Goal: Information Seeking & Learning: Learn about a topic

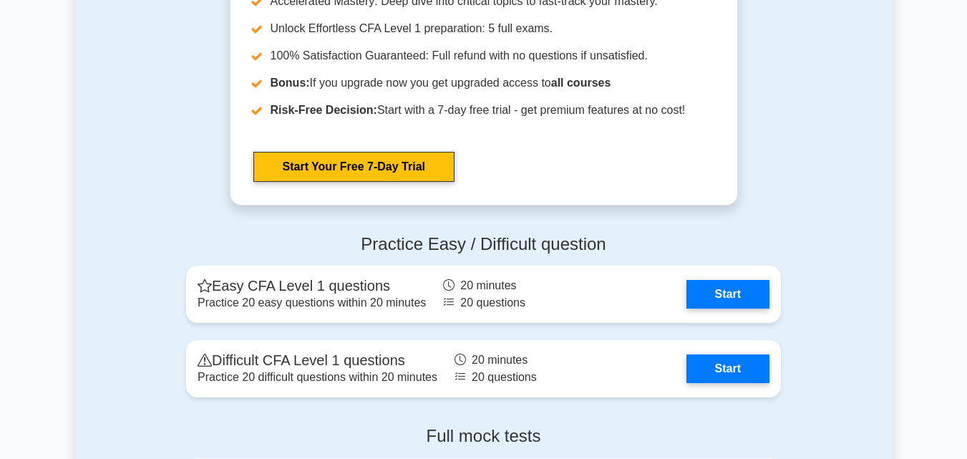
scroll to position [1689, 0]
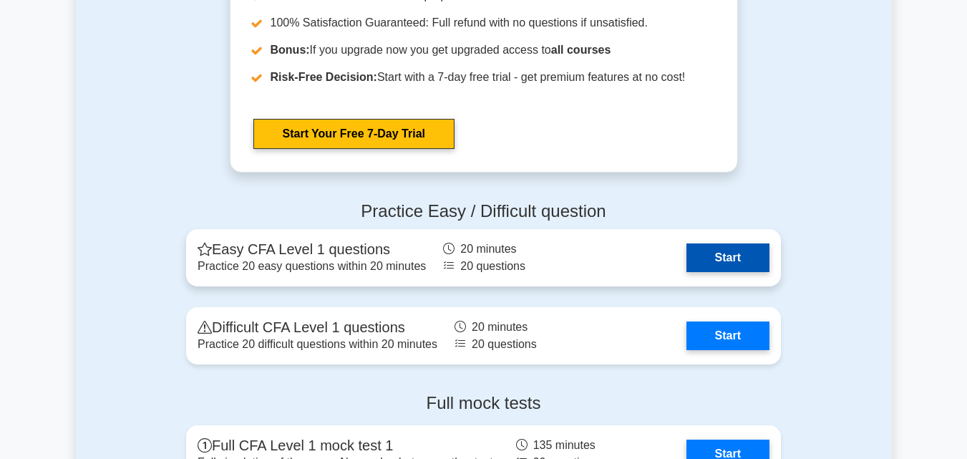
click at [716, 252] on link "Start" at bounding box center [727, 257] width 83 height 29
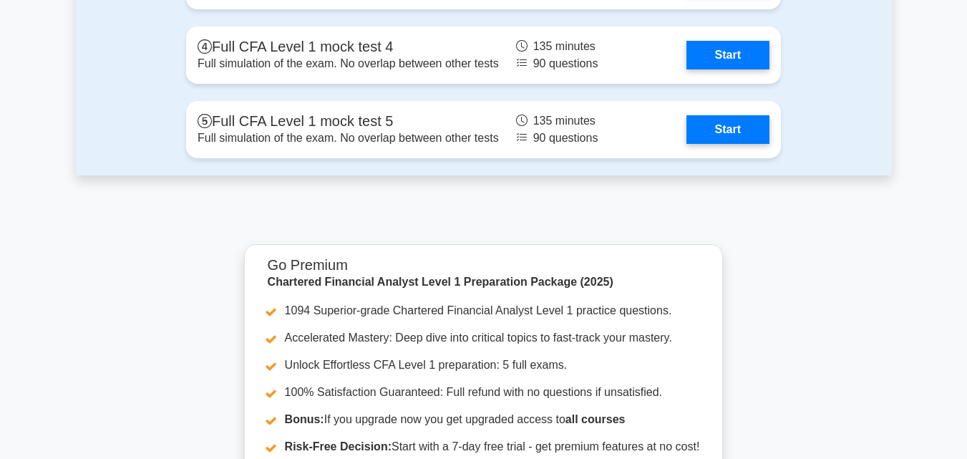
scroll to position [2309, 0]
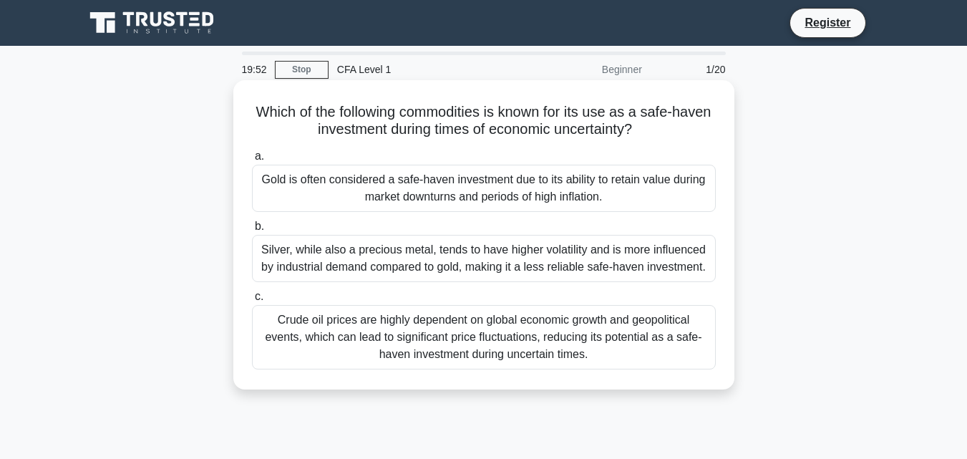
click at [610, 199] on div "Gold is often considered a safe-haven investment due to its ability to retain v…" at bounding box center [484, 188] width 464 height 47
click at [252, 161] on input "a. Gold is often considered a safe-haven investment due to its ability to retai…" at bounding box center [252, 156] width 0 height 9
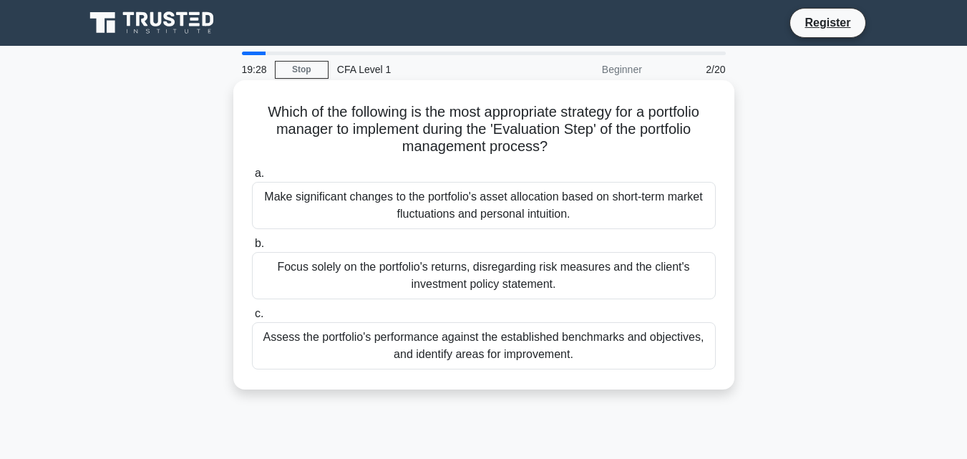
click at [643, 348] on div "Assess the portfolio's performance against the established benchmarks and objec…" at bounding box center [484, 345] width 464 height 47
click at [252, 318] on input "c. Assess the portfolio's performance against the established benchmarks and ob…" at bounding box center [252, 313] width 0 height 9
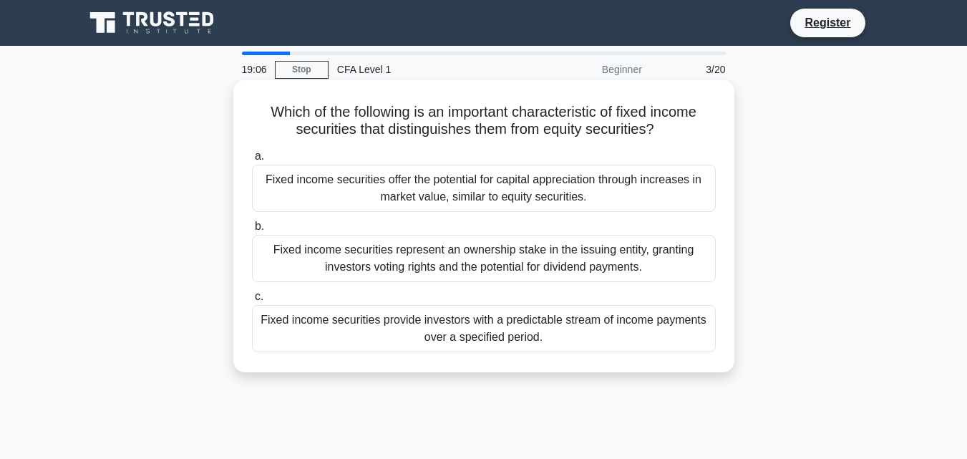
click at [659, 181] on div "Fixed income securities offer the potential for capital appreciation through in…" at bounding box center [484, 188] width 464 height 47
click at [252, 161] on input "a. Fixed income securities offer the potential for capital appreciation through…" at bounding box center [252, 156] width 0 height 9
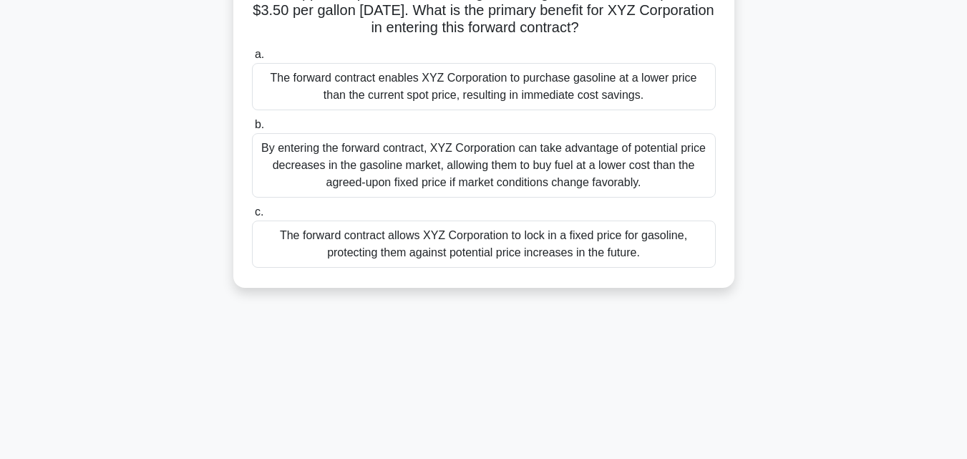
scroll to position [214, 0]
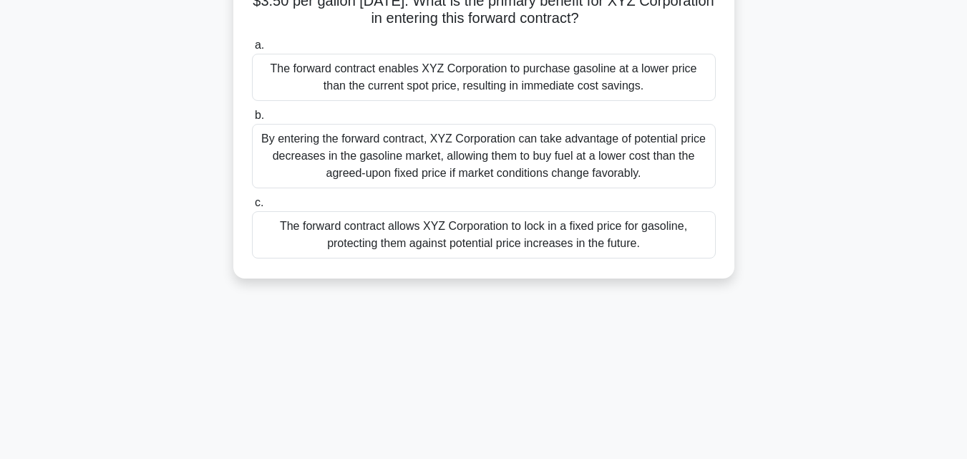
click at [278, 257] on div "The forward contract allows XYZ Corporation to lock in a fixed price for gasoli…" at bounding box center [484, 234] width 464 height 47
click at [252, 208] on input "c. The forward contract allows XYZ Corporation to lock in a fixed price for gas…" at bounding box center [252, 202] width 0 height 9
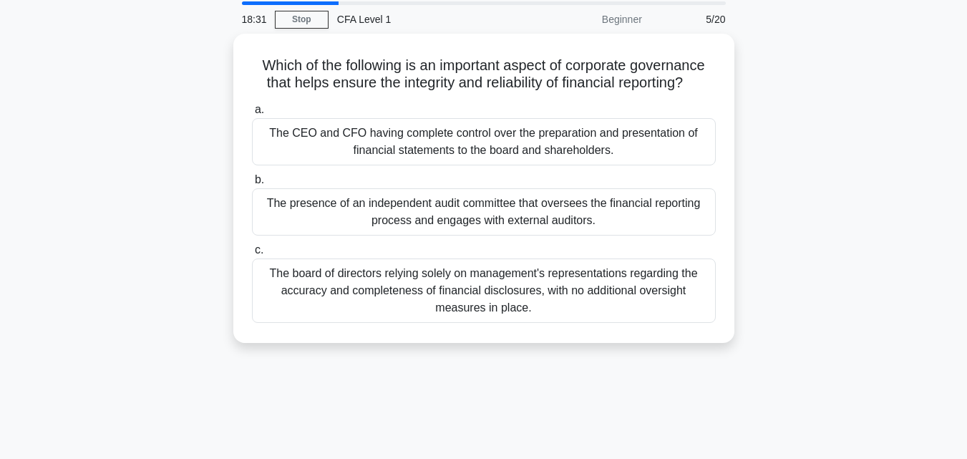
scroll to position [0, 0]
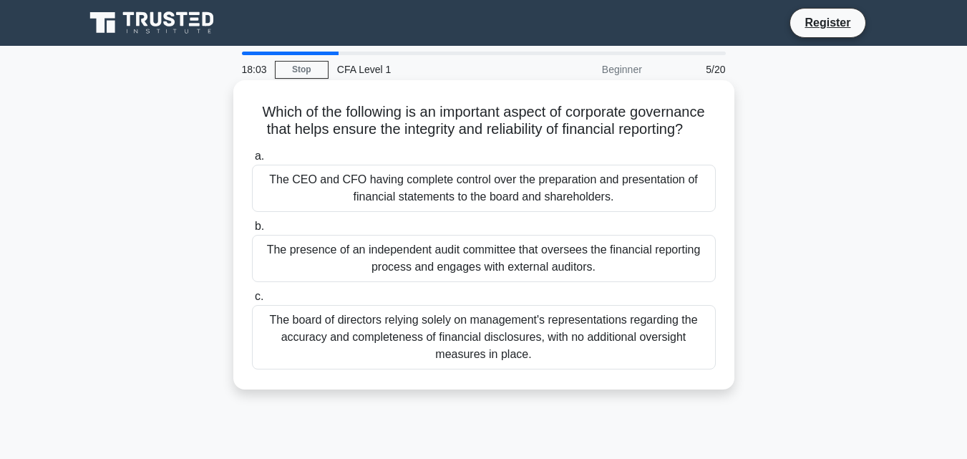
click at [281, 274] on div "The presence of an independent audit committee that oversees the financial repo…" at bounding box center [484, 258] width 464 height 47
click at [252, 231] on input "b. The presence of an independent audit committee that oversees the financial r…" at bounding box center [252, 226] width 0 height 9
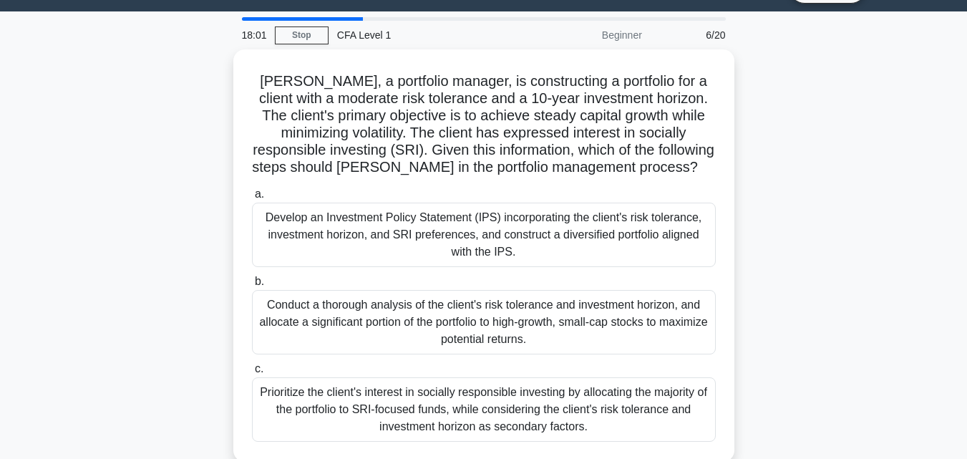
scroll to position [35, 0]
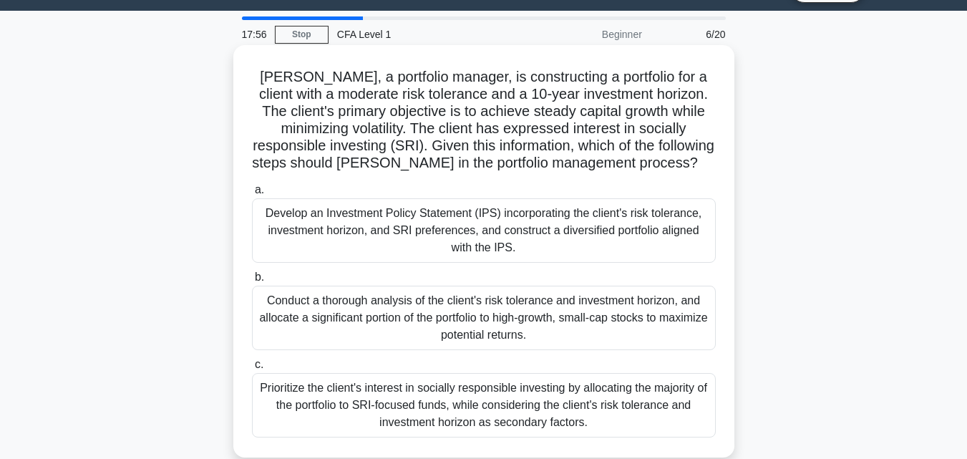
click at [521, 309] on div "Conduct a thorough analysis of the client's risk tolerance and investment horiz…" at bounding box center [484, 318] width 464 height 64
click at [252, 282] on input "b. Conduct a thorough analysis of the client's risk tolerance and investment ho…" at bounding box center [252, 277] width 0 height 9
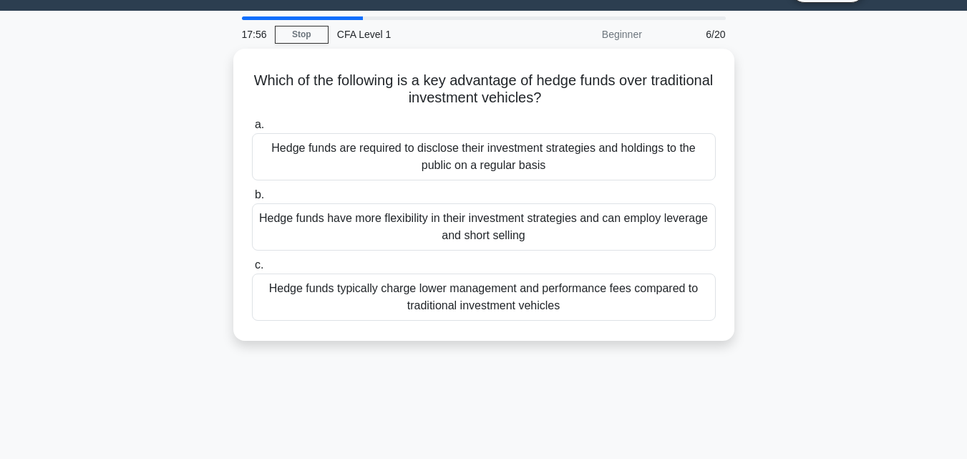
scroll to position [0, 0]
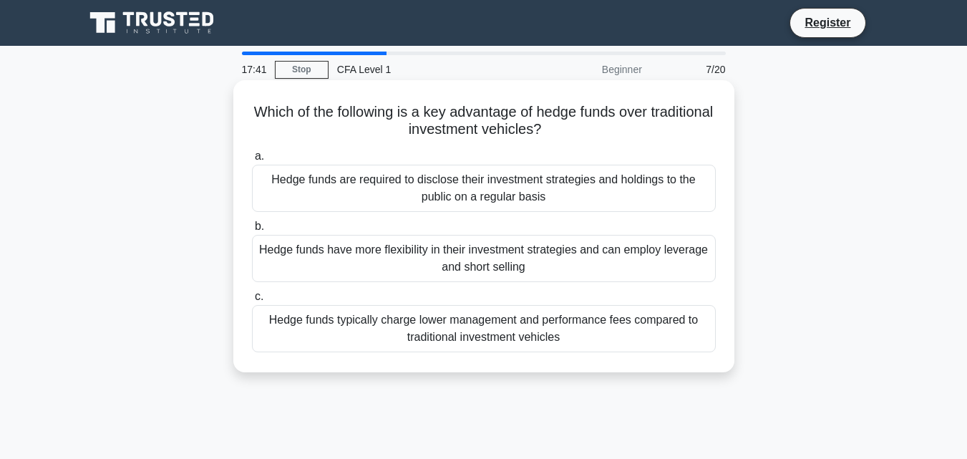
click at [502, 333] on div "Hedge funds typically charge lower management and performance fees compared to …" at bounding box center [484, 328] width 464 height 47
click at [252, 301] on input "c. Hedge funds typically charge lower management and performance fees compared …" at bounding box center [252, 296] width 0 height 9
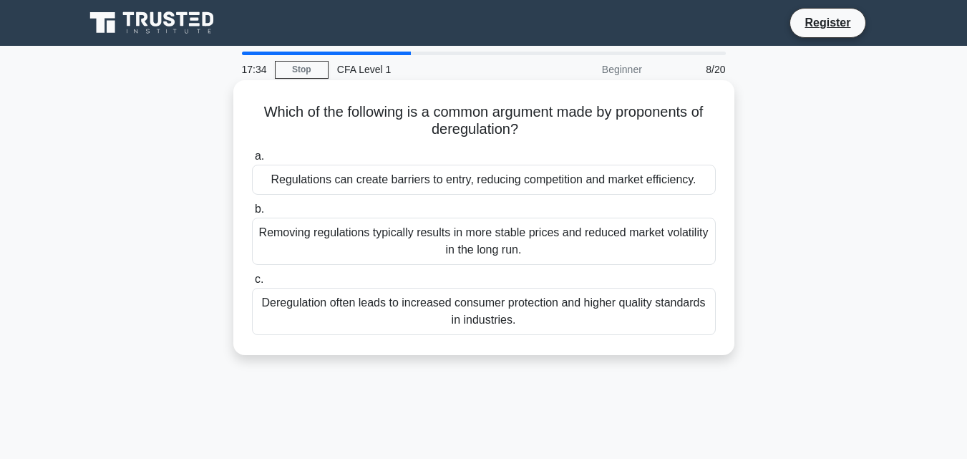
click at [431, 250] on div "Removing regulations typically results in more stable prices and reduced market…" at bounding box center [484, 241] width 464 height 47
click at [252, 214] on input "b. Removing regulations typically results in more stable prices and reduced mar…" at bounding box center [252, 209] width 0 height 9
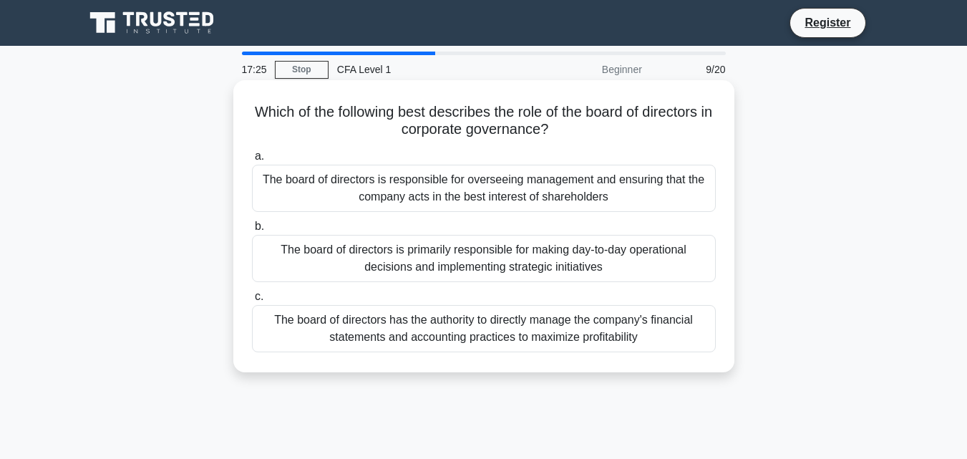
click at [488, 180] on div "The board of directors is responsible for overseeing management and ensuring th…" at bounding box center [484, 188] width 464 height 47
click at [252, 161] on input "a. The board of directors is responsible for overseeing management and ensuring…" at bounding box center [252, 156] width 0 height 9
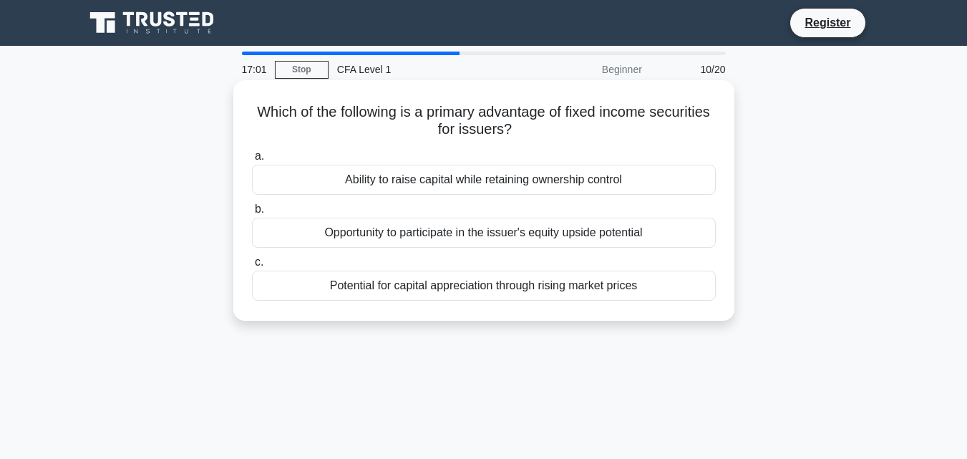
click at [278, 238] on div "Opportunity to participate in the issuer's equity upside potential" at bounding box center [484, 233] width 464 height 30
click at [252, 214] on input "b. Opportunity to participate in the issuer's equity upside potential" at bounding box center [252, 209] width 0 height 9
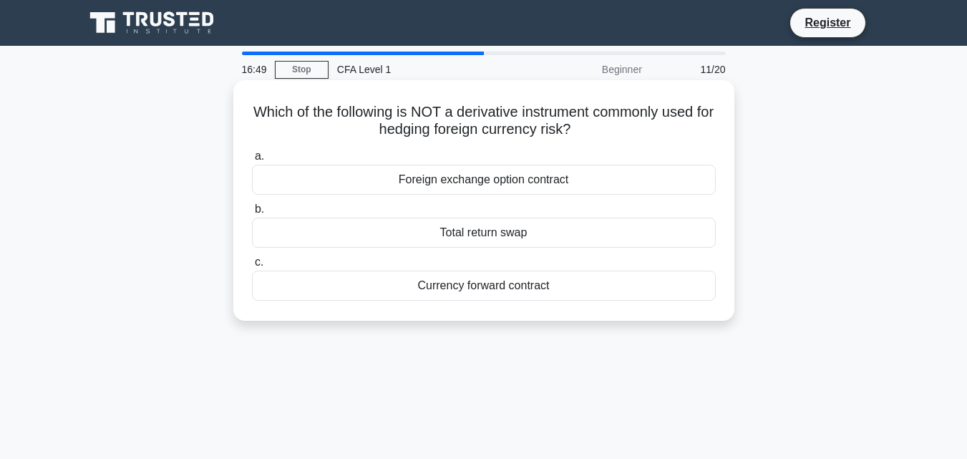
click at [370, 241] on div "Total return swap" at bounding box center [484, 233] width 464 height 30
click at [252, 214] on input "b. Total return swap" at bounding box center [252, 209] width 0 height 9
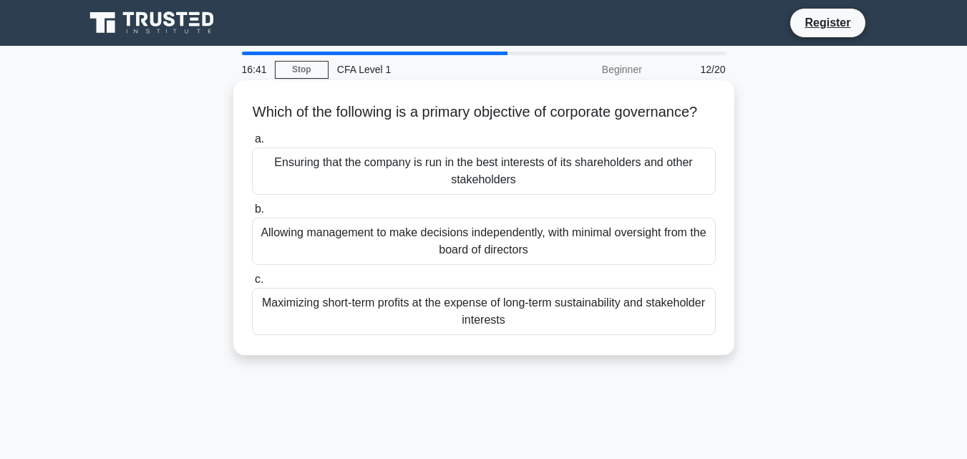
click at [680, 185] on div "Ensuring that the company is run in the best interests of its shareholders and …" at bounding box center [484, 170] width 464 height 47
click at [252, 144] on input "a. Ensuring that the company is run in the best interests of its shareholders a…" at bounding box center [252, 139] width 0 height 9
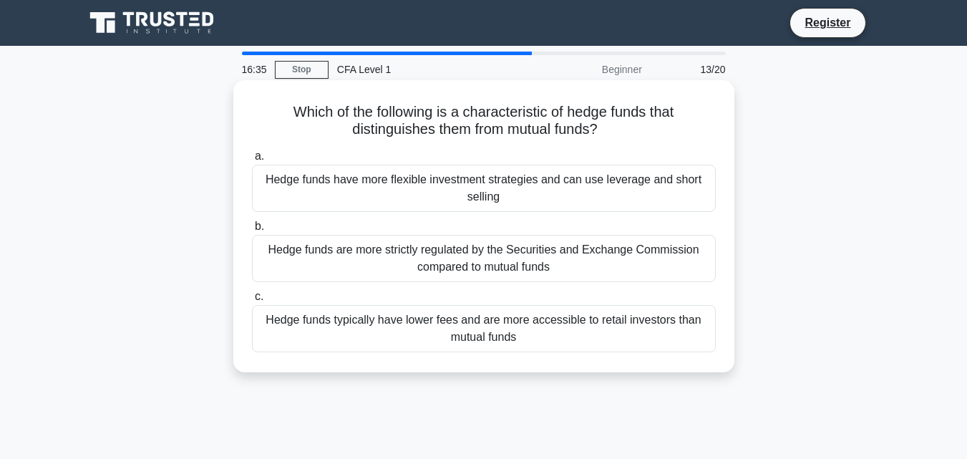
click at [672, 194] on div "Hedge funds have more flexible investment strategies and can use leverage and s…" at bounding box center [484, 188] width 464 height 47
click at [252, 161] on input "a. Hedge funds have more flexible investment strategies and can use leverage an…" at bounding box center [252, 156] width 0 height 9
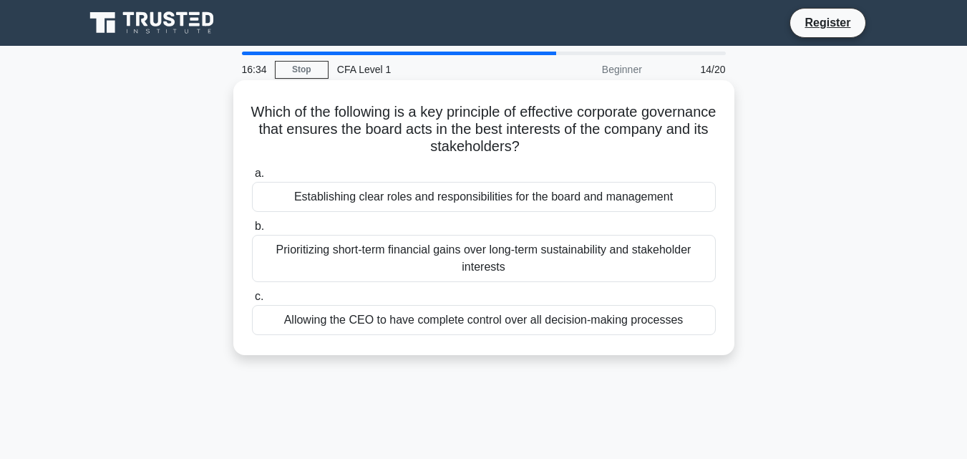
click at [657, 263] on div "Prioritizing short-term financial gains over long-term sustainability and stake…" at bounding box center [484, 258] width 464 height 47
click at [252, 231] on input "b. Prioritizing short-term financial gains over long-term sustainability and st…" at bounding box center [252, 226] width 0 height 9
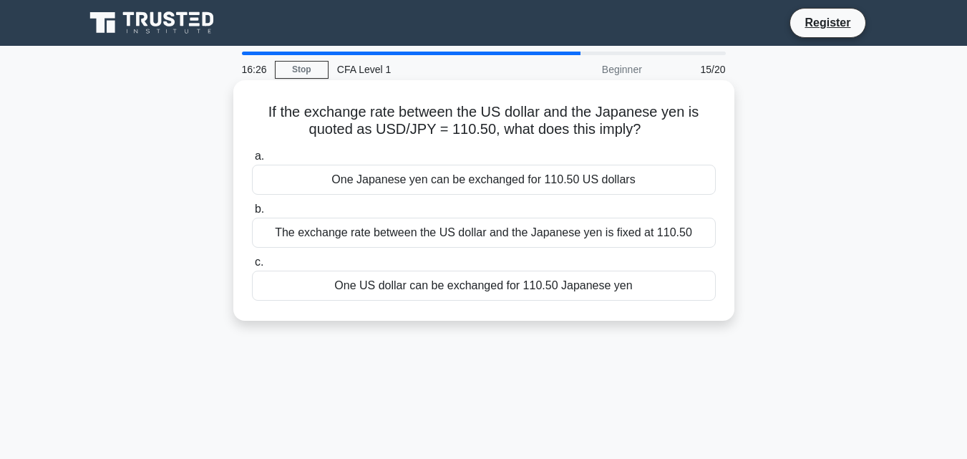
click at [665, 195] on div "One Japanese yen can be exchanged for 110.50 US dollars" at bounding box center [484, 180] width 464 height 30
click at [252, 161] on input "a. One Japanese yen can be exchanged for 110.50 US dollars" at bounding box center [252, 156] width 0 height 9
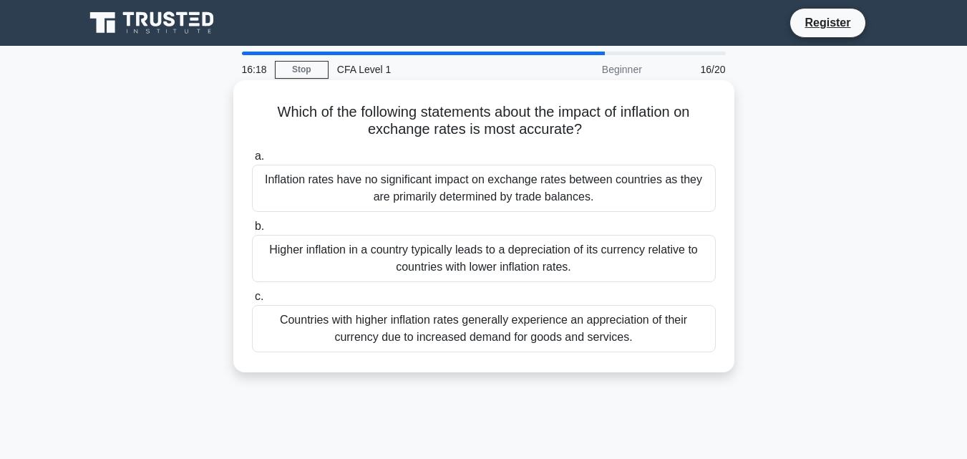
click at [677, 257] on div "Higher inflation in a country typically leads to a depreciation of its currency…" at bounding box center [484, 258] width 464 height 47
click at [252, 231] on input "b. Higher inflation in a country typically leads to a depreciation of its curre…" at bounding box center [252, 226] width 0 height 9
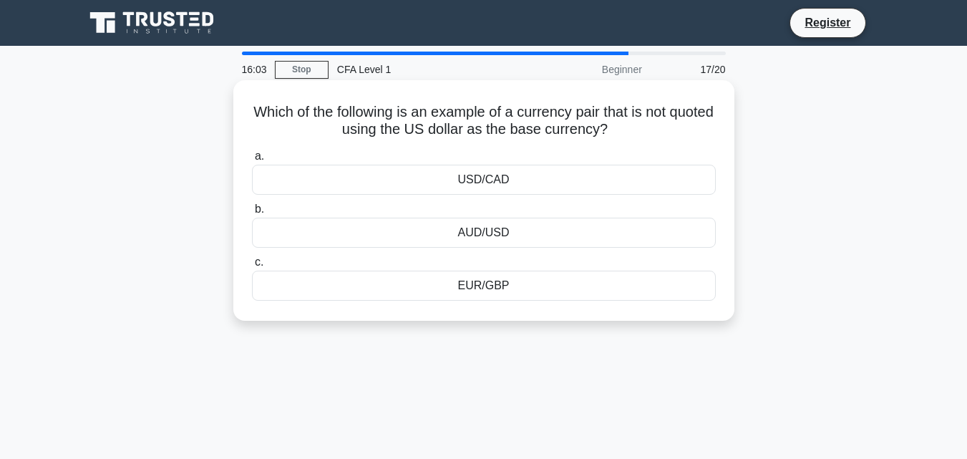
click at [589, 300] on div "EUR/GBP" at bounding box center [484, 285] width 464 height 30
click at [252, 267] on input "c. EUR/GBP" at bounding box center [252, 262] width 0 height 9
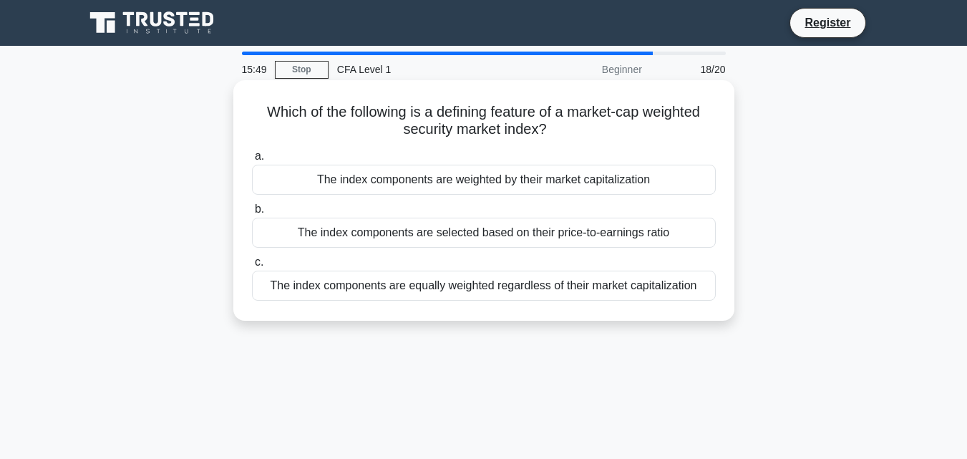
click at [678, 301] on div "The index components are equally weighted regardless of their market capitaliza…" at bounding box center [484, 285] width 464 height 30
click at [252, 267] on input "c. The index components are equally weighted regardless of their market capital…" at bounding box center [252, 262] width 0 height 9
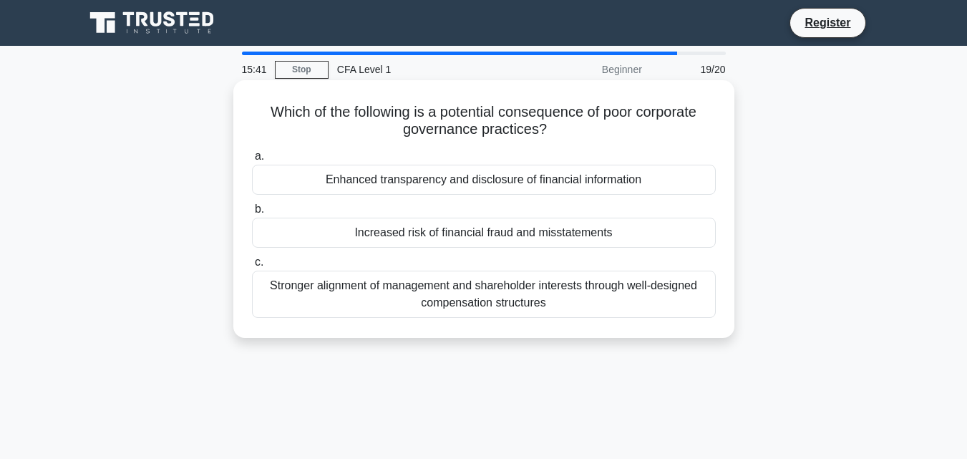
click at [677, 243] on div "Increased risk of financial fraud and misstatements" at bounding box center [484, 233] width 464 height 30
click at [252, 214] on input "b. Increased risk of financial fraud and misstatements" at bounding box center [252, 209] width 0 height 9
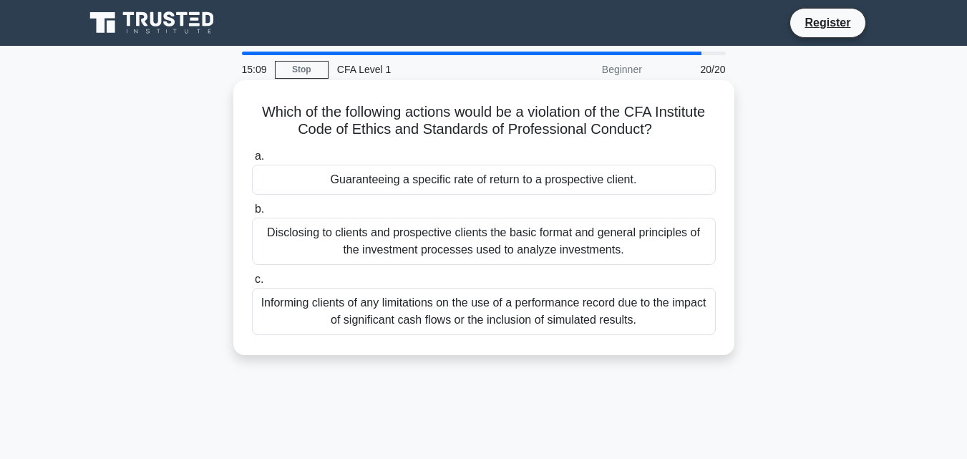
click at [658, 245] on div "Disclosing to clients and prospective clients the basic format and general prin…" at bounding box center [484, 241] width 464 height 47
click at [252, 214] on input "b. Disclosing to clients and prospective clients the basic format and general p…" at bounding box center [252, 209] width 0 height 9
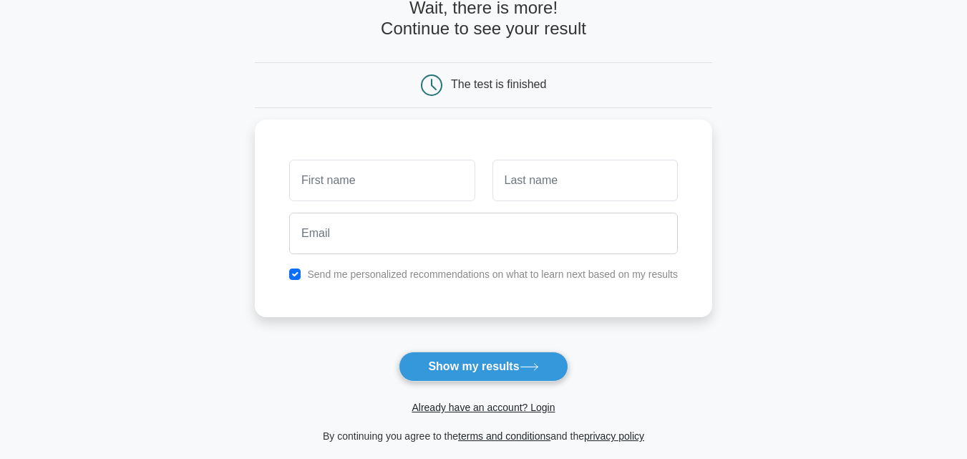
scroll to position [114, 0]
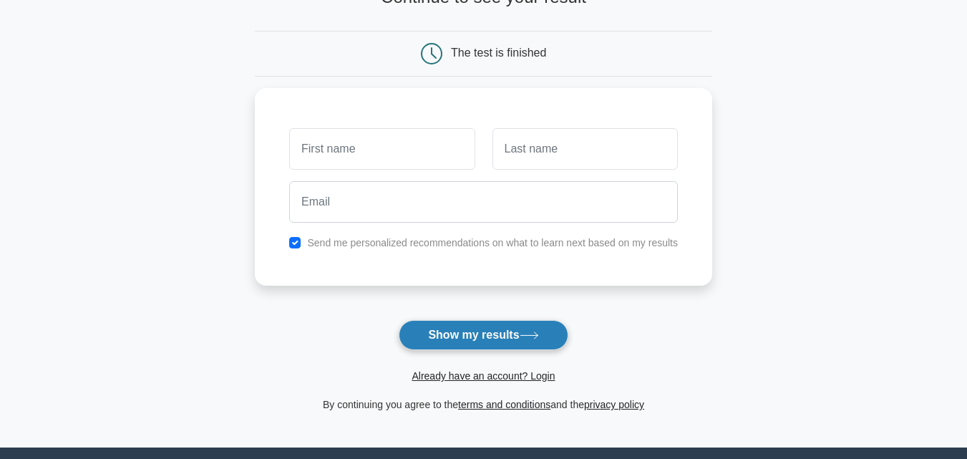
click at [535, 338] on icon at bounding box center [529, 335] width 19 height 8
click at [523, 338] on button "Show my results" at bounding box center [483, 335] width 169 height 30
click at [525, 343] on button "Show my results" at bounding box center [483, 335] width 169 height 30
